Goal: Transaction & Acquisition: Purchase product/service

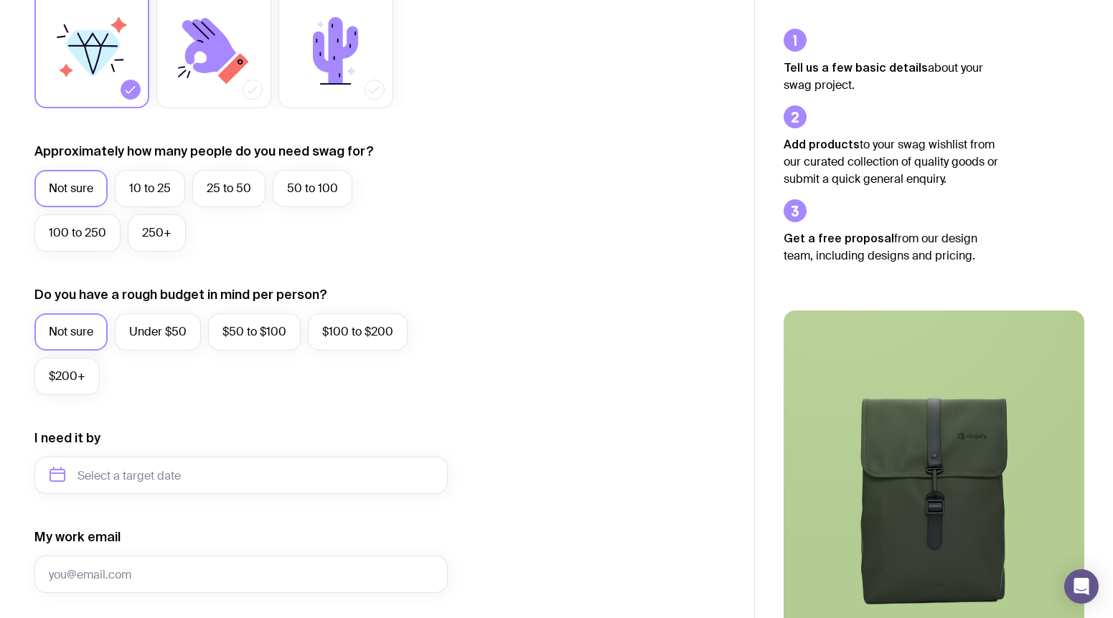
scroll to position [287, 0]
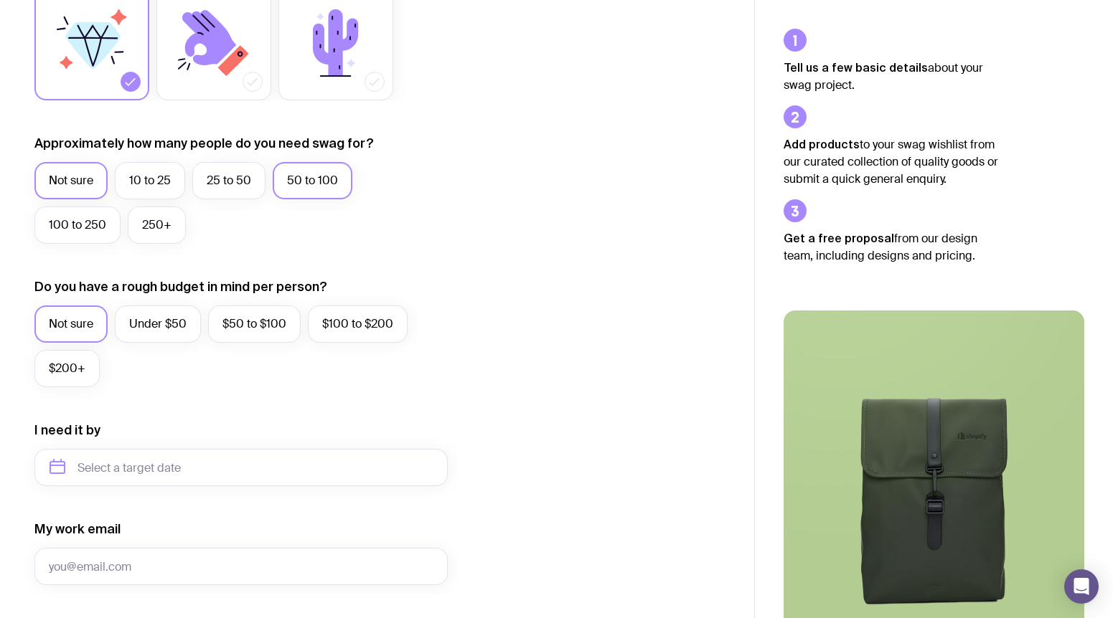
click at [334, 187] on label "50 to 100" at bounding box center [313, 180] width 80 height 37
click at [0, 0] on input "50 to 100" at bounding box center [0, 0] width 0 height 0
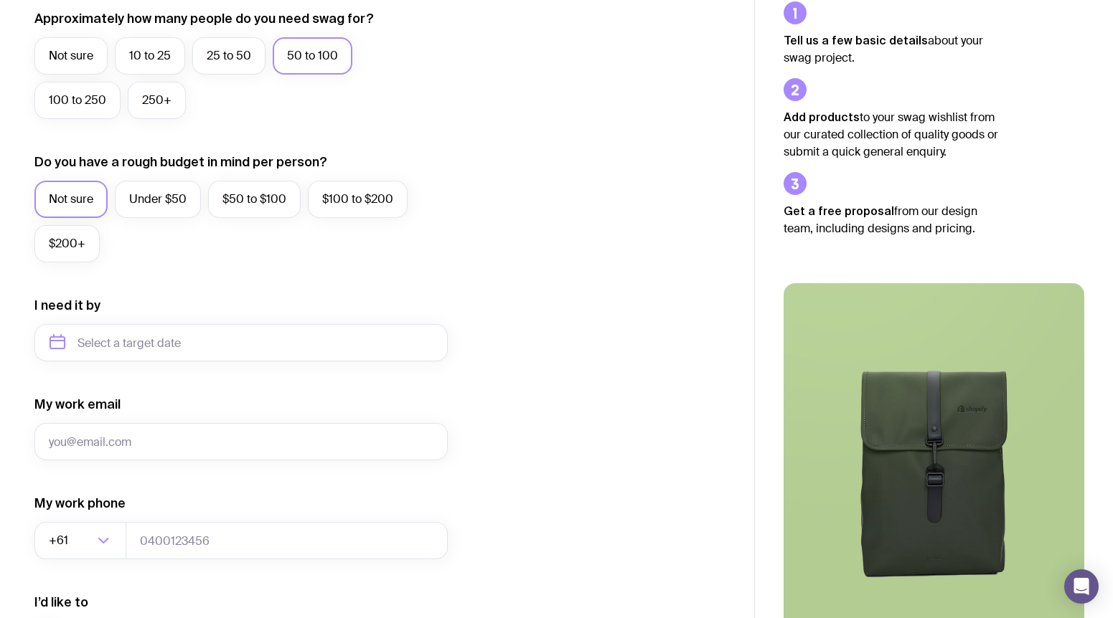
scroll to position [601, 0]
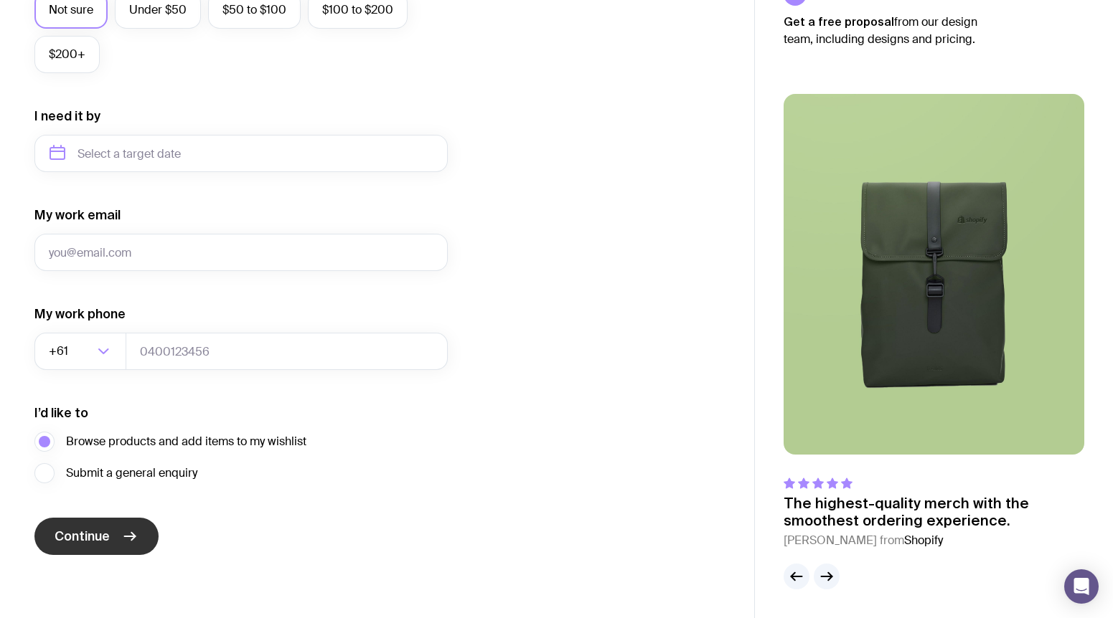
click at [137, 541] on icon "submit" at bounding box center [129, 536] width 17 height 17
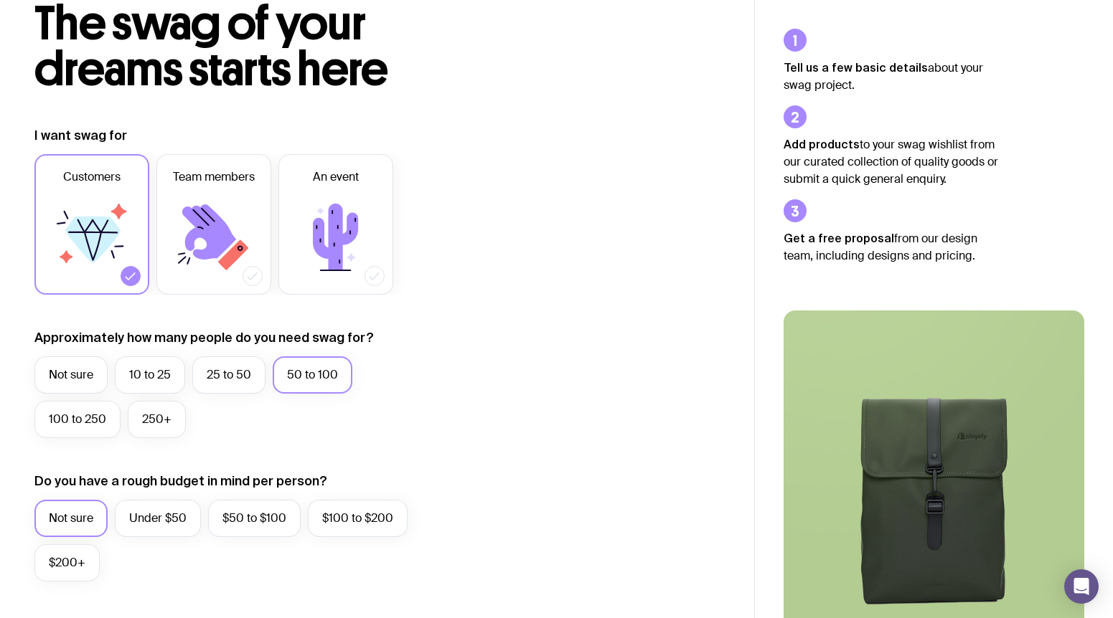
scroll to position [0, 0]
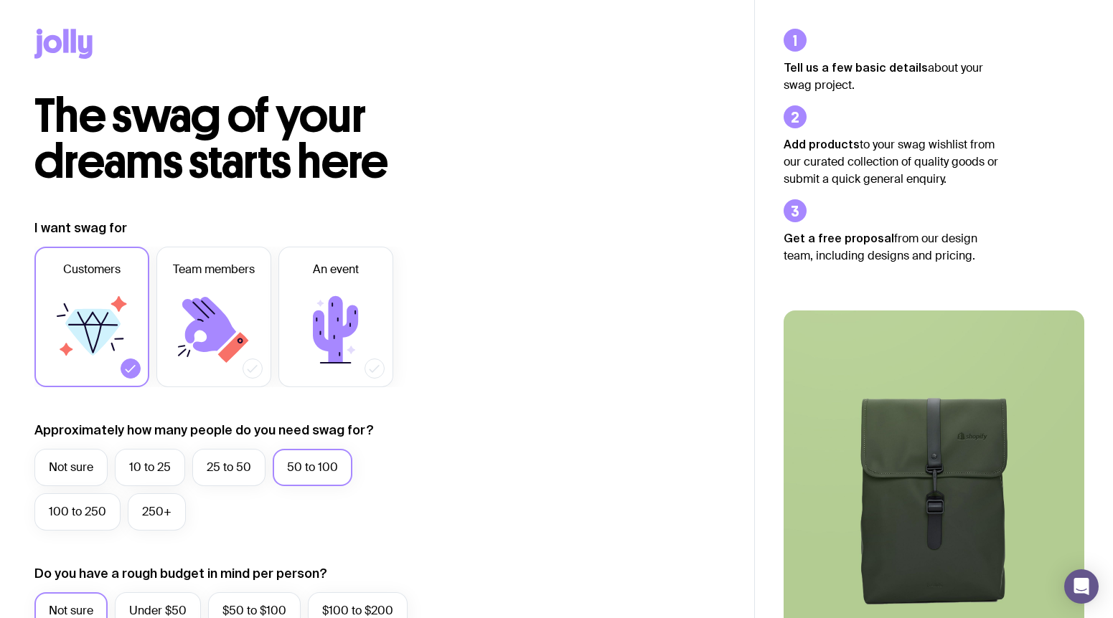
click at [80, 38] on icon at bounding box center [85, 47] width 14 height 24
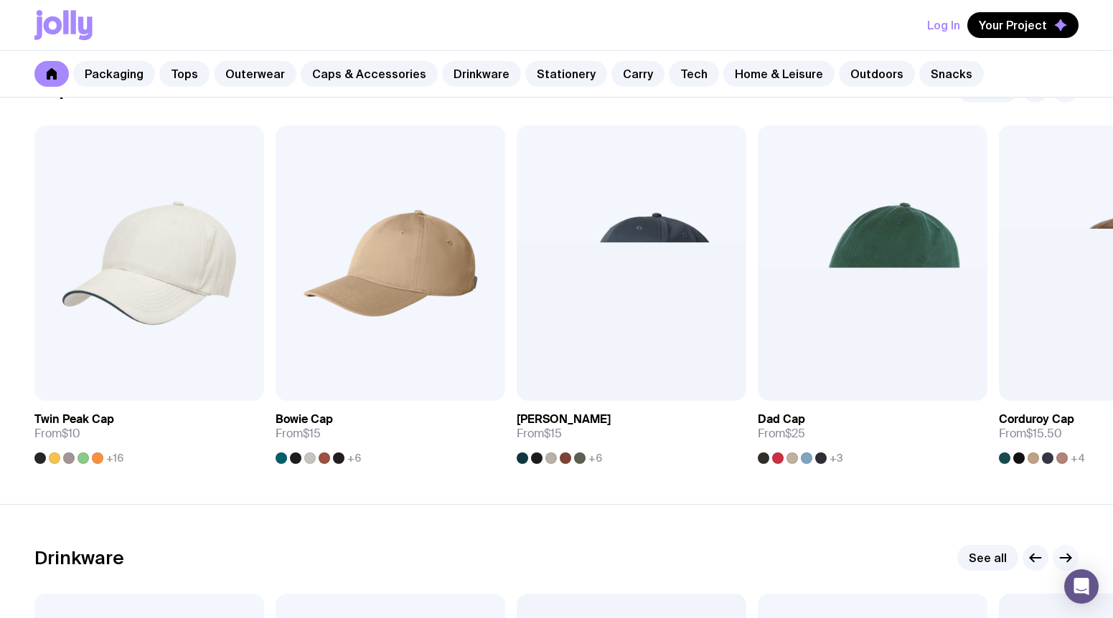
scroll to position [1435, 0]
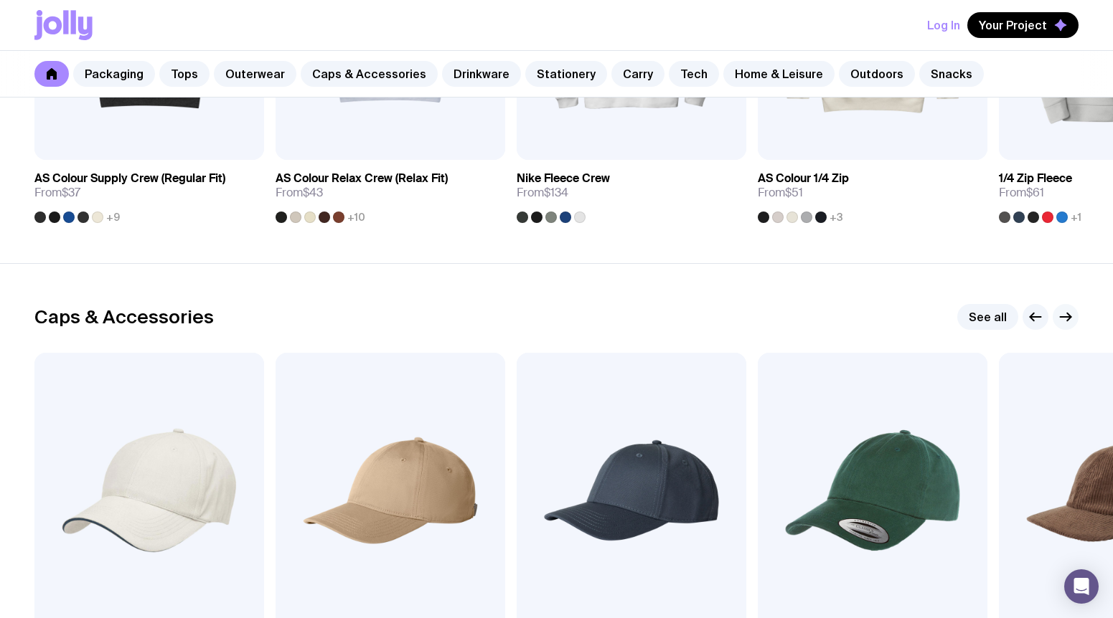
click at [1072, 318] on icon "button" at bounding box center [1065, 316] width 17 height 17
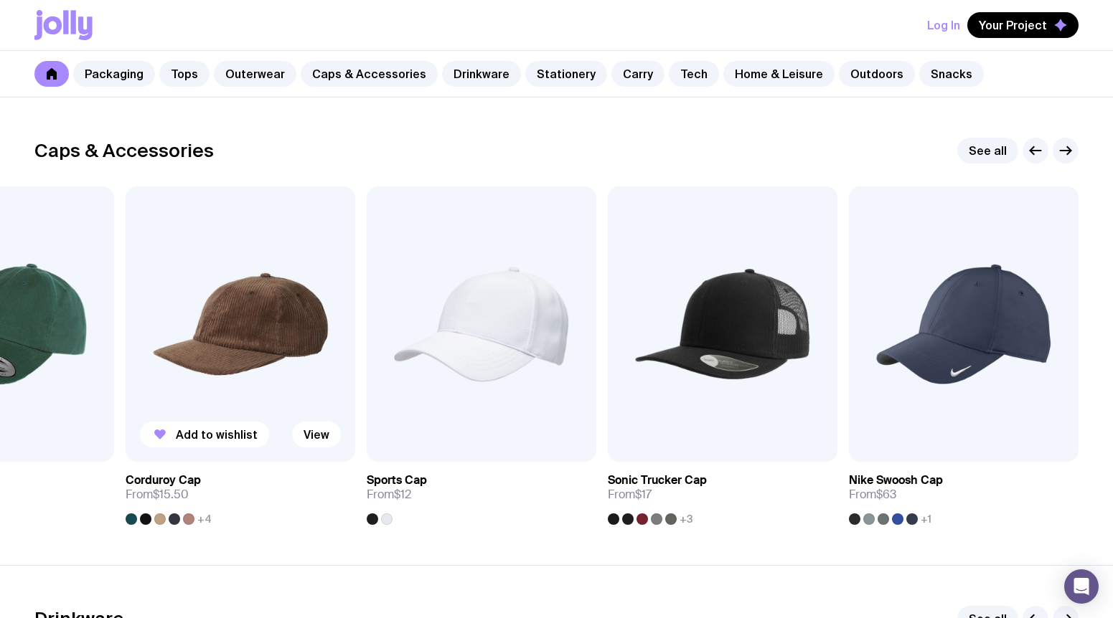
scroll to position [1578, 0]
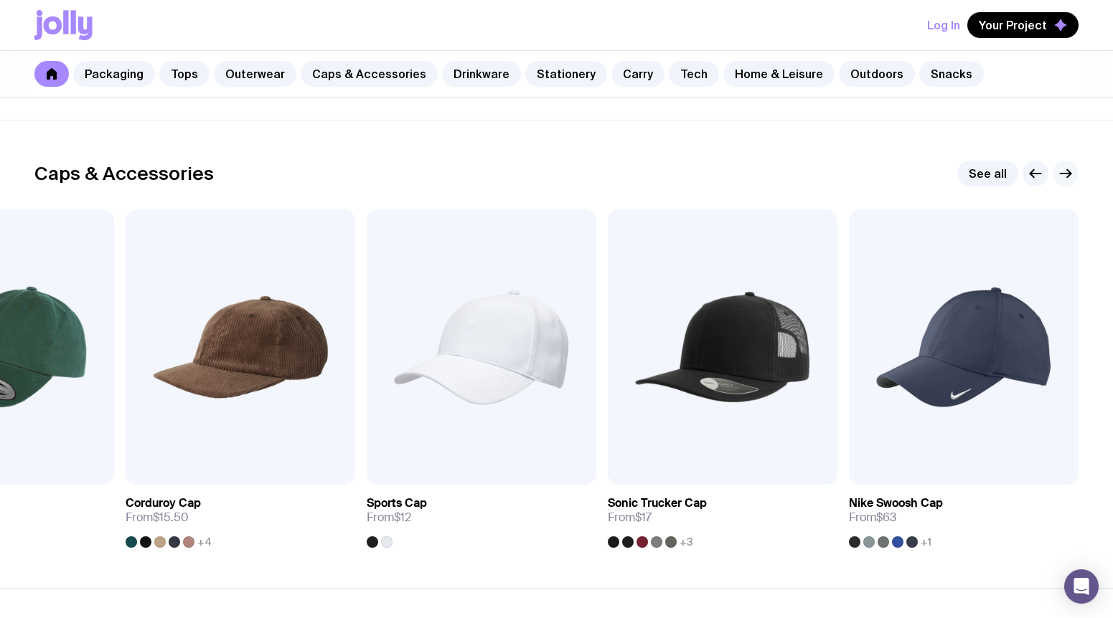
click at [1067, 180] on icon "button" at bounding box center [1065, 173] width 17 height 17
click at [1031, 174] on g "button" at bounding box center [1035, 174] width 11 height 8
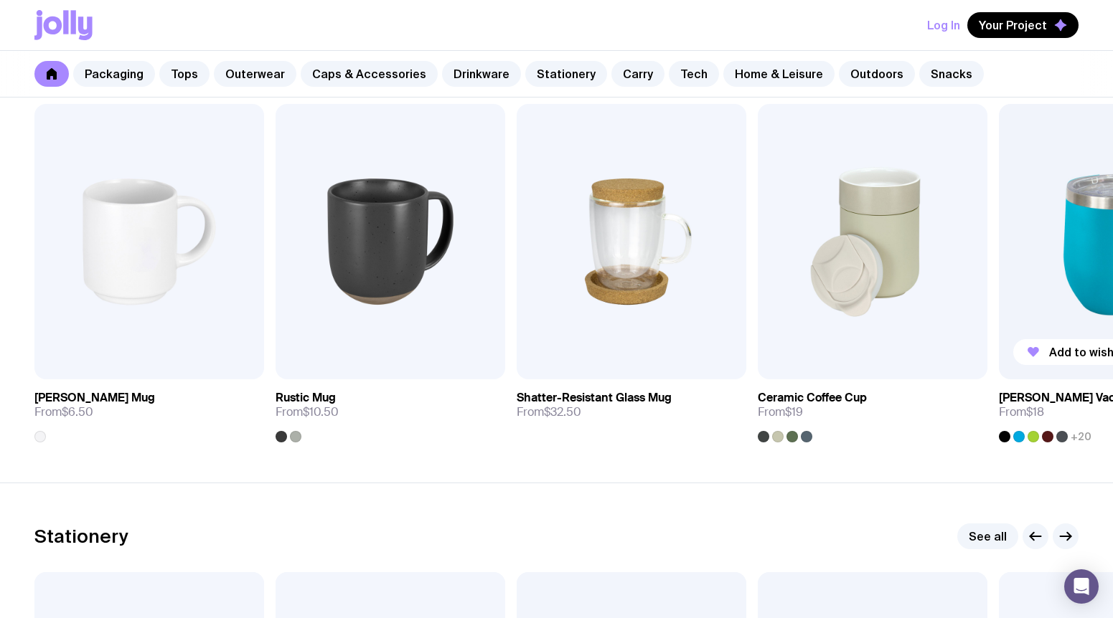
scroll to position [2080, 0]
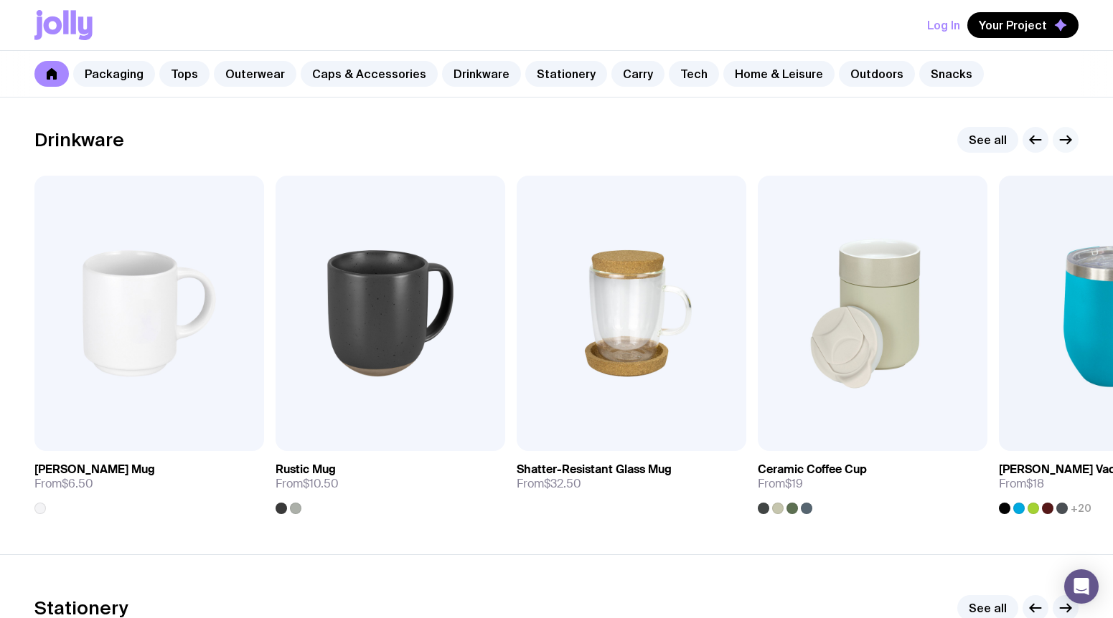
click at [1070, 139] on g "button" at bounding box center [1065, 140] width 11 height 8
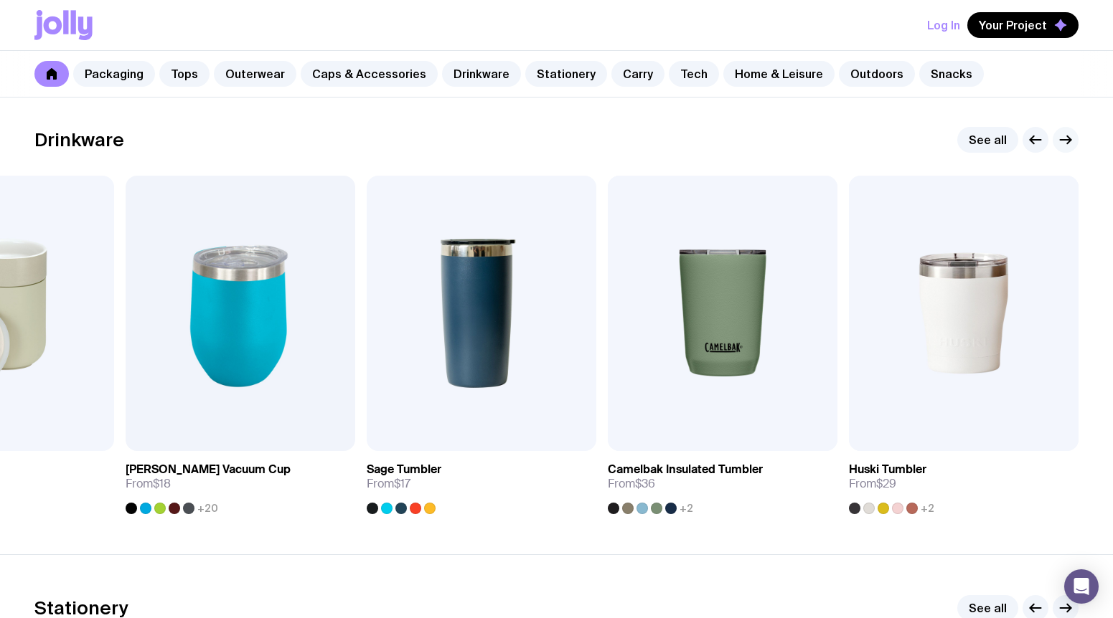
click at [1070, 140] on icon "button" at bounding box center [1065, 140] width 11 height 0
click at [1060, 140] on icon "button" at bounding box center [1065, 140] width 11 height 0
click at [1059, 139] on icon "button" at bounding box center [1065, 139] width 17 height 17
click at [981, 135] on link "See all" at bounding box center [987, 140] width 61 height 26
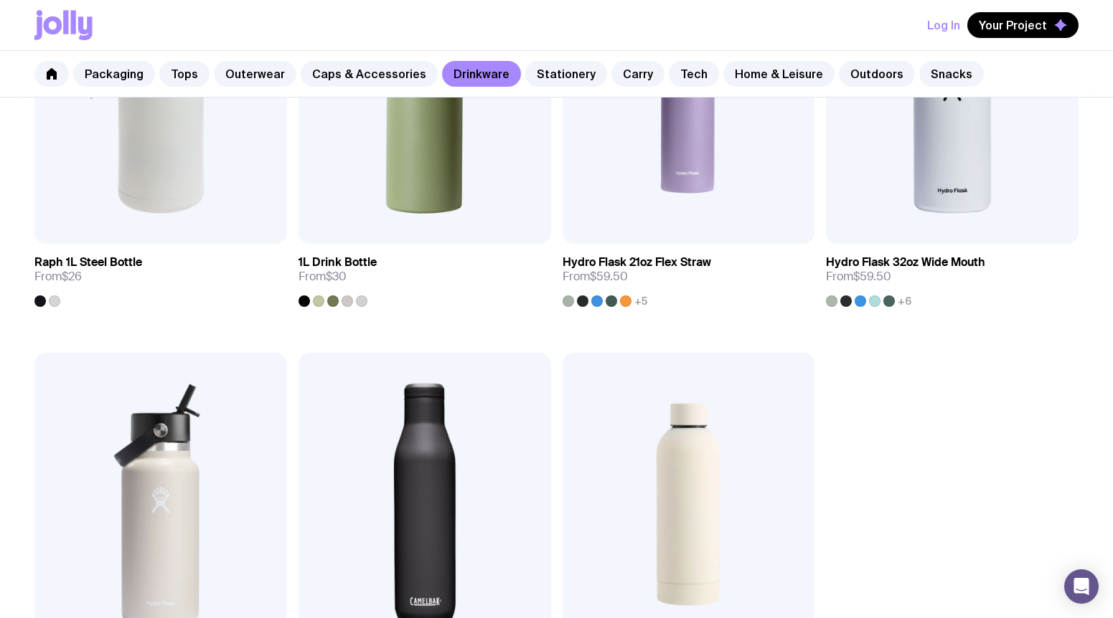
scroll to position [2295, 0]
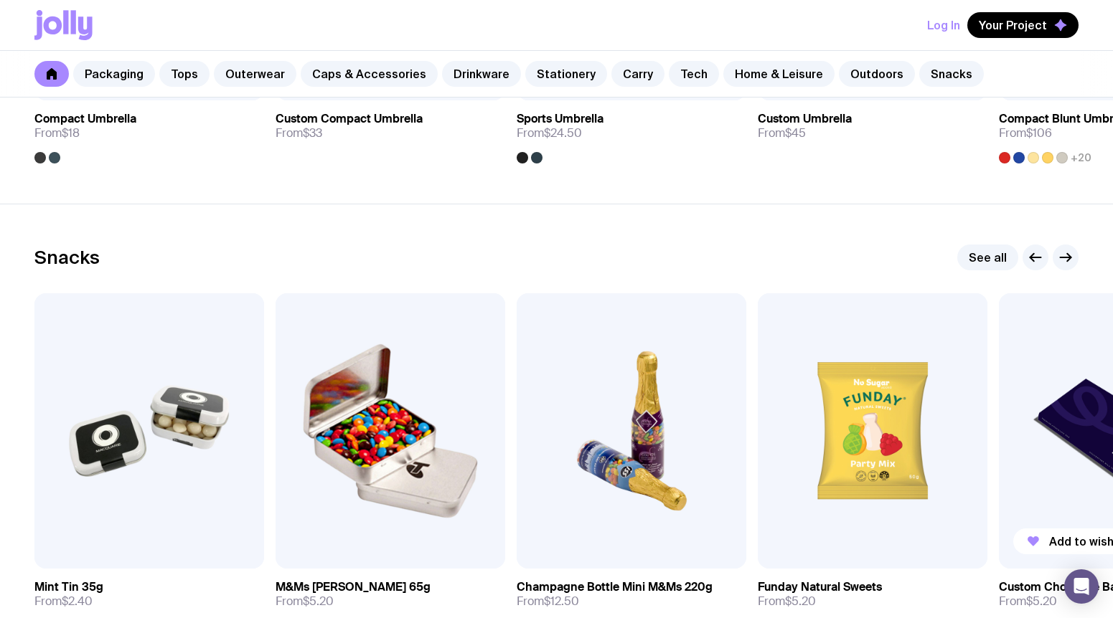
scroll to position [4841, 0]
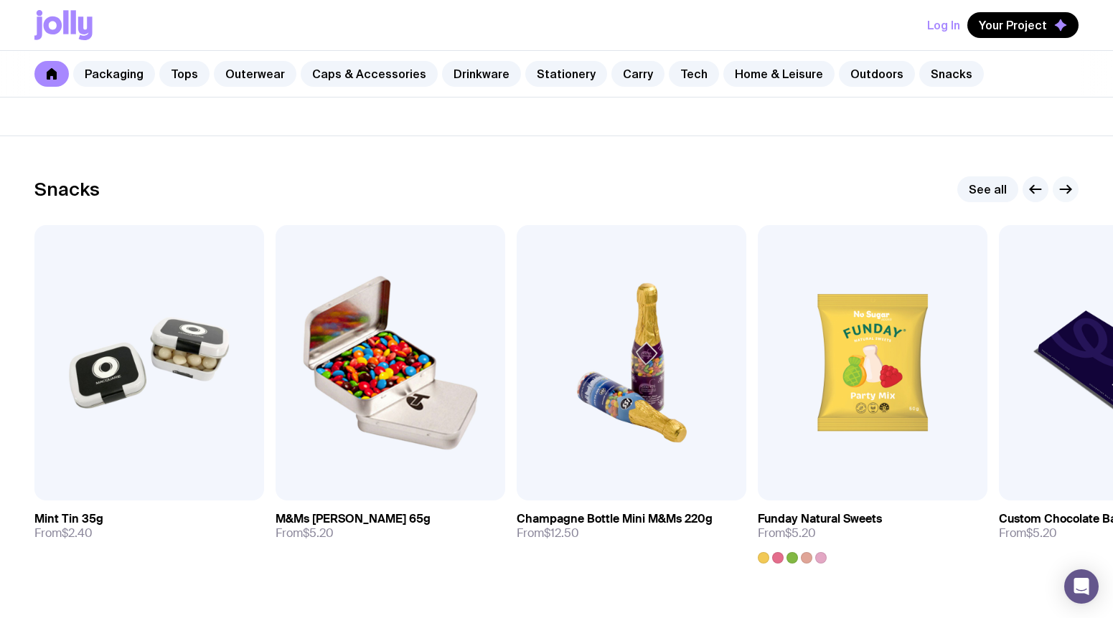
click at [1070, 183] on icon "button" at bounding box center [1065, 189] width 17 height 17
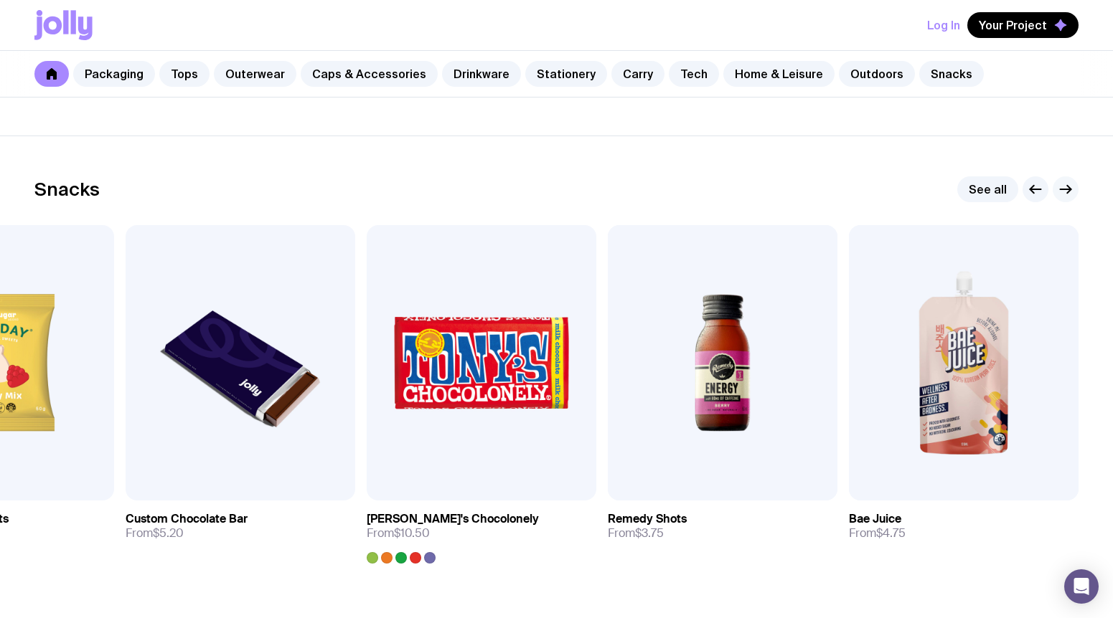
click at [1065, 186] on icon "button" at bounding box center [1065, 189] width 17 height 17
click at [290, 379] on img at bounding box center [241, 362] width 230 height 275
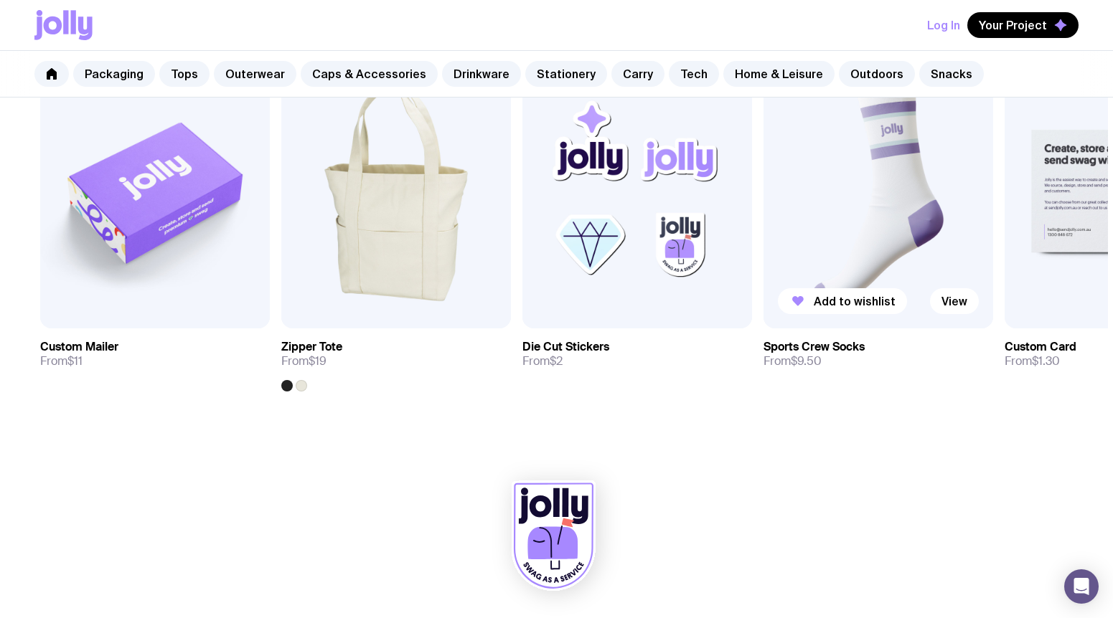
scroll to position [606, 0]
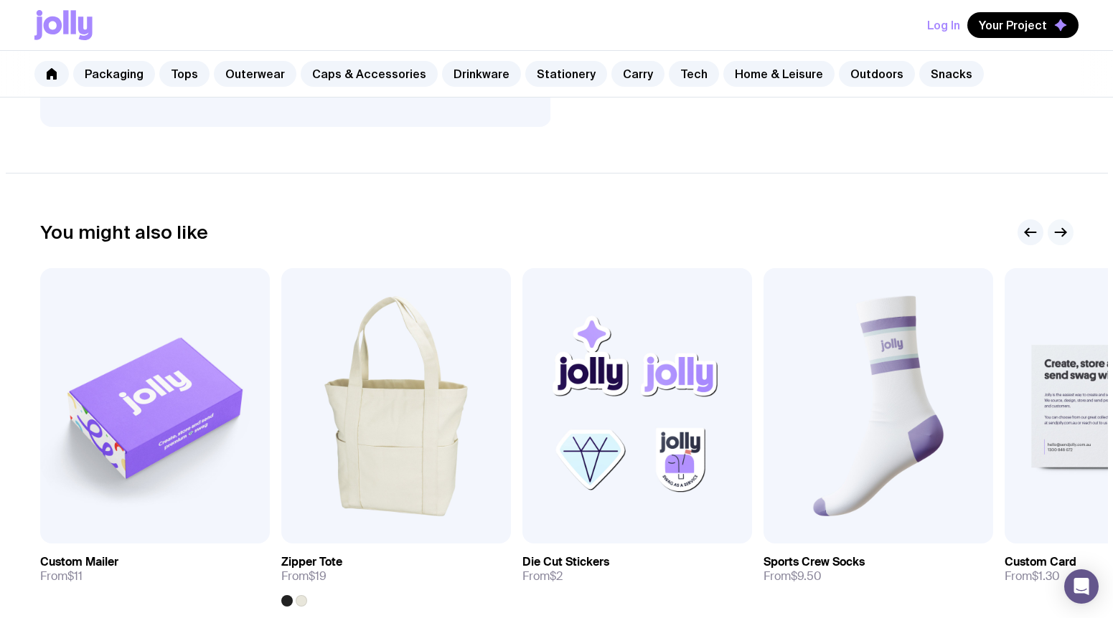
click at [1061, 230] on icon "button" at bounding box center [1060, 232] width 17 height 17
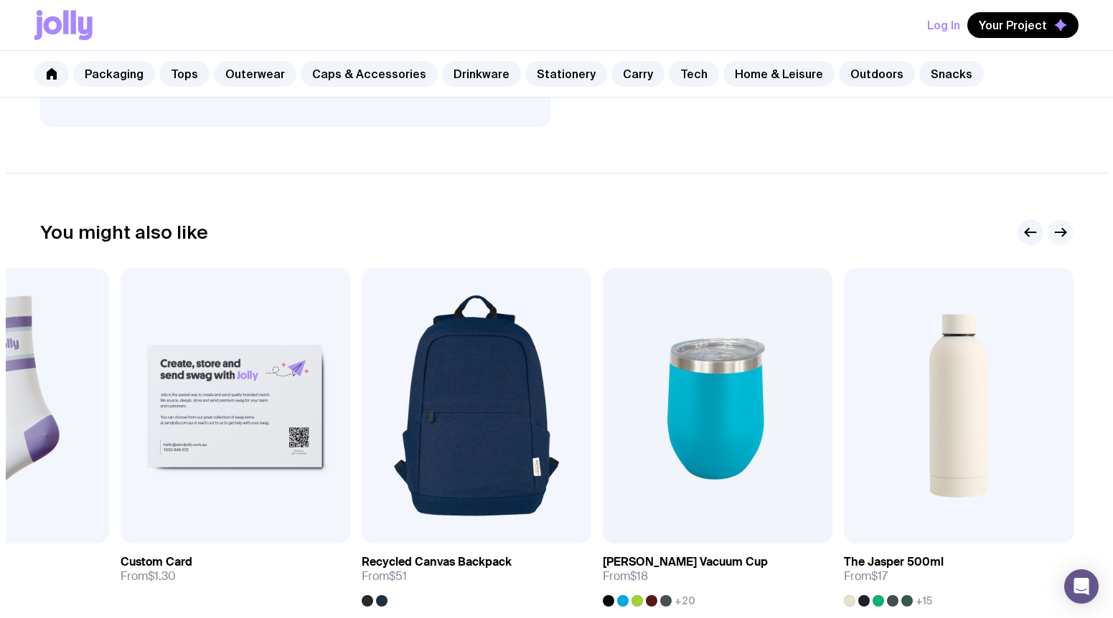
click at [1060, 230] on icon "button" at bounding box center [1060, 232] width 17 height 17
